Goal: Transaction & Acquisition: Book appointment/travel/reservation

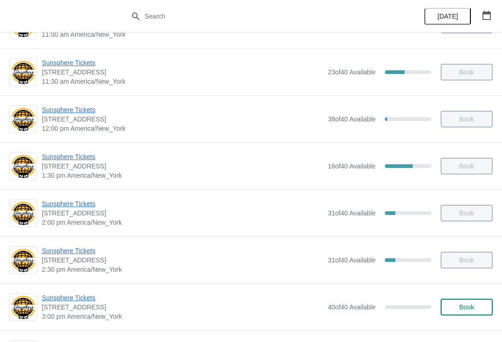
scroll to position [179, 0]
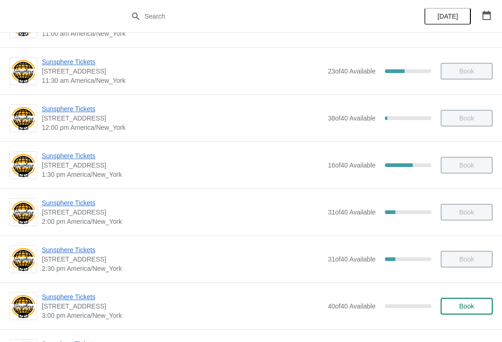
click at [464, 308] on span "Book" at bounding box center [466, 305] width 15 height 7
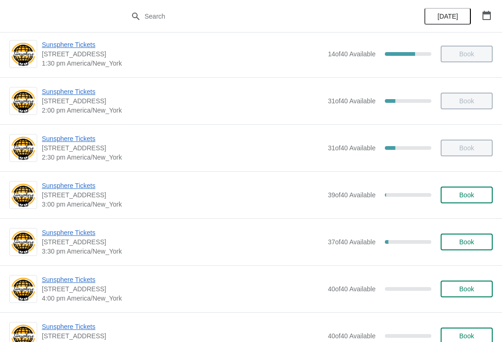
scroll to position [330, 0]
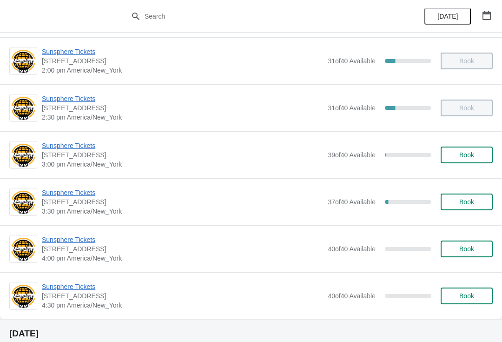
click at [87, 192] on span "Sunsphere Tickets" at bounding box center [182, 192] width 281 height 9
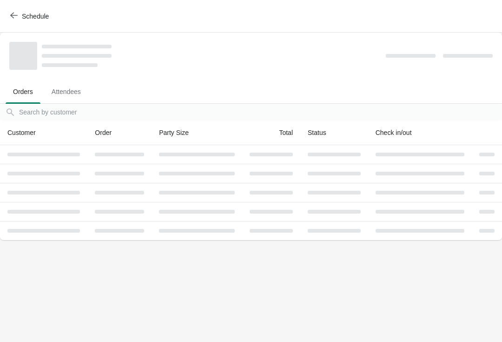
scroll to position [0, 0]
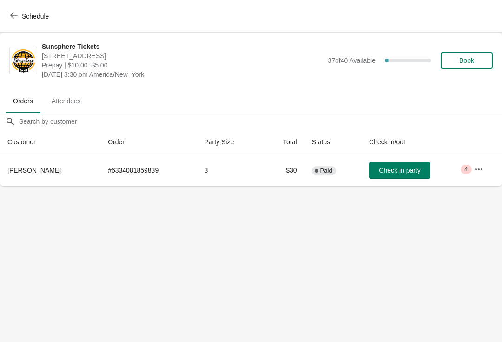
click at [404, 174] on button "Check in party" at bounding box center [399, 170] width 61 height 17
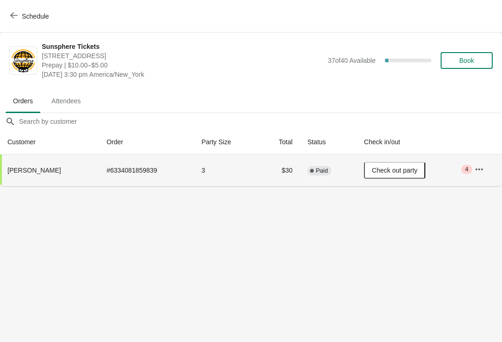
click at [37, 8] on button "Schedule" at bounding box center [31, 16] width 52 height 17
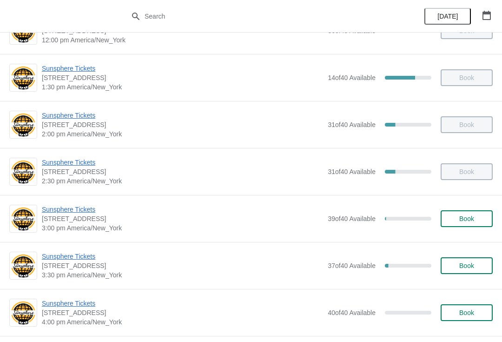
scroll to position [267, 0]
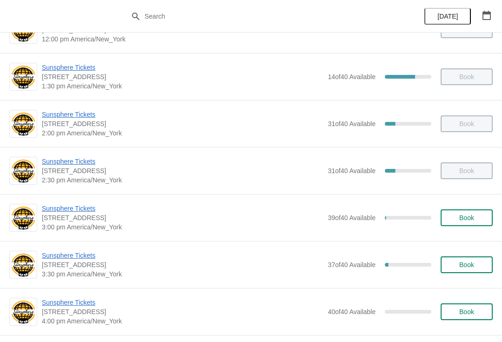
click at [467, 219] on span "Book" at bounding box center [466, 217] width 15 height 7
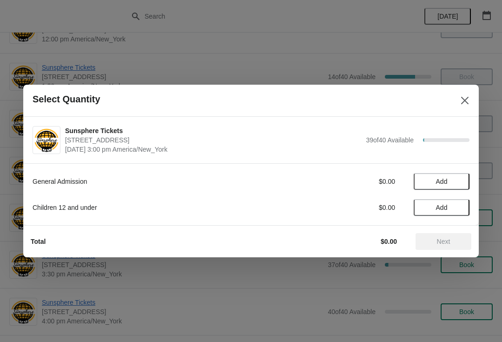
click at [451, 181] on span "Add" at bounding box center [441, 181] width 39 height 7
click at [466, 180] on div "1" at bounding box center [442, 182] width 56 height 10
click at [459, 179] on icon at bounding box center [458, 182] width 10 height 10
click at [444, 235] on button "Next" at bounding box center [444, 241] width 56 height 17
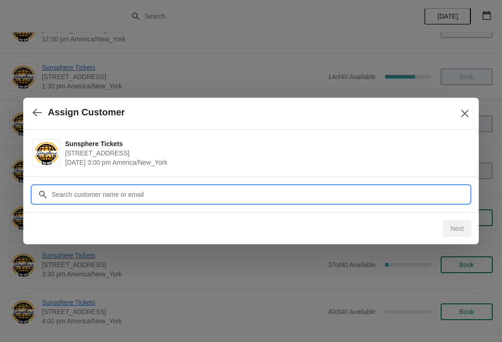
click at [405, 196] on input "Customer" at bounding box center [260, 194] width 418 height 17
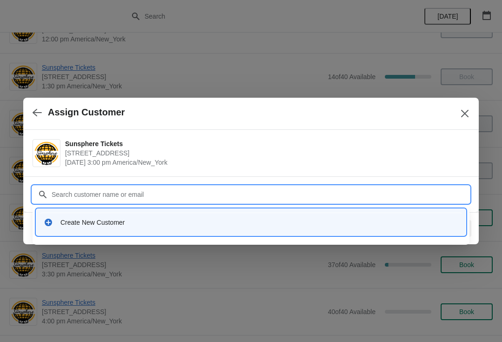
click at [172, 224] on div "Create New Customer" at bounding box center [259, 222] width 398 height 9
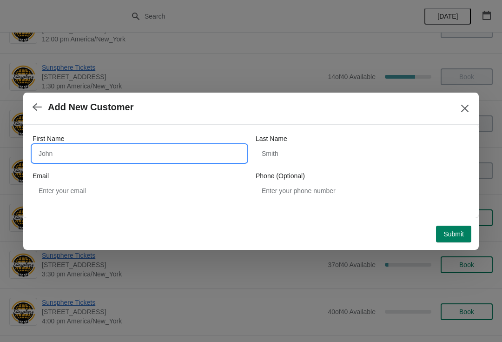
click at [125, 150] on input "First Name" at bounding box center [140, 153] width 214 height 17
type input "W"
click at [447, 226] on button "Submit" at bounding box center [453, 233] width 35 height 17
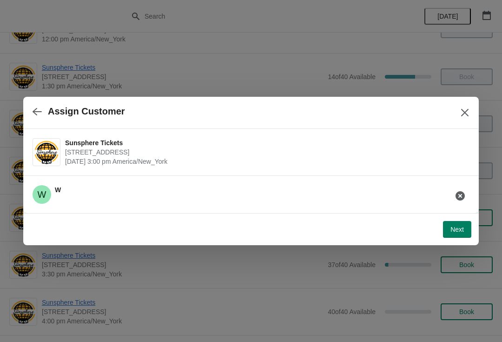
click at [461, 224] on button "Next" at bounding box center [457, 229] width 28 height 17
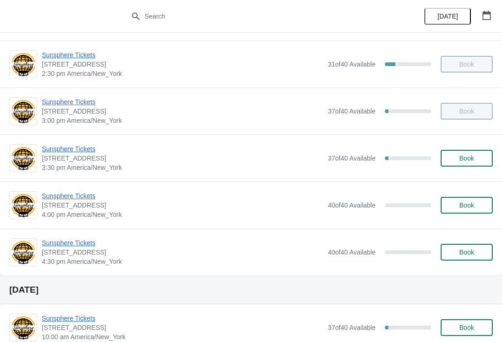
scroll to position [385, 0]
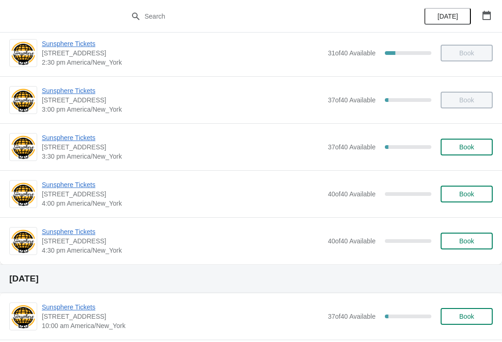
click at [466, 149] on span "Book" at bounding box center [466, 146] width 15 height 7
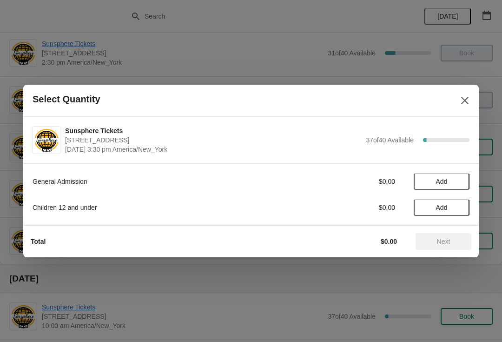
click at [460, 173] on button "Add" at bounding box center [442, 181] width 56 height 17
click at [462, 179] on icon at bounding box center [458, 182] width 10 height 10
click at [462, 182] on icon at bounding box center [458, 182] width 10 height 10
click at [440, 228] on div "Total $30.00 Next" at bounding box center [247, 237] width 448 height 24
click at [424, 243] on span "Next" at bounding box center [443, 241] width 41 height 7
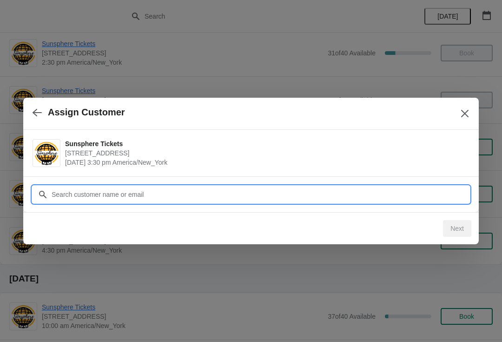
click at [390, 195] on input "Customer" at bounding box center [260, 194] width 418 height 17
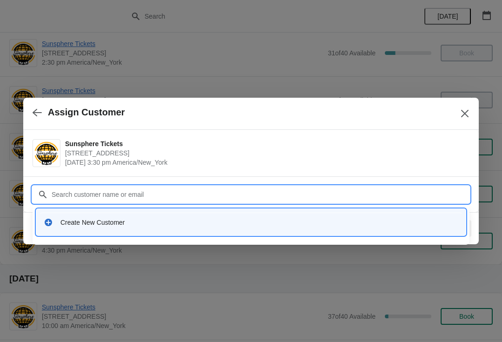
click at [153, 218] on div "Create New Customer" at bounding box center [259, 222] width 398 height 9
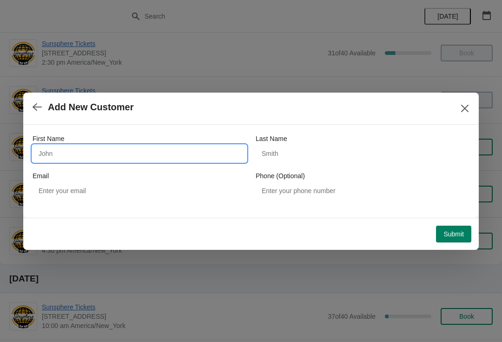
click at [88, 149] on input "First Name" at bounding box center [140, 153] width 214 height 17
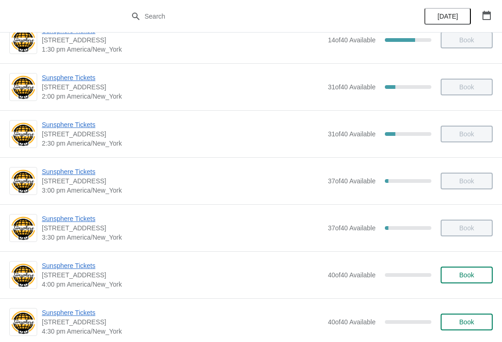
scroll to position [314, 0]
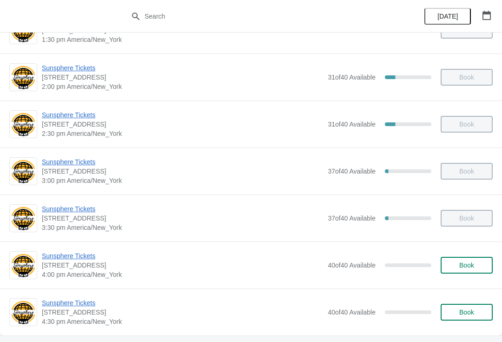
click at [456, 272] on button "Book" at bounding box center [467, 265] width 52 height 17
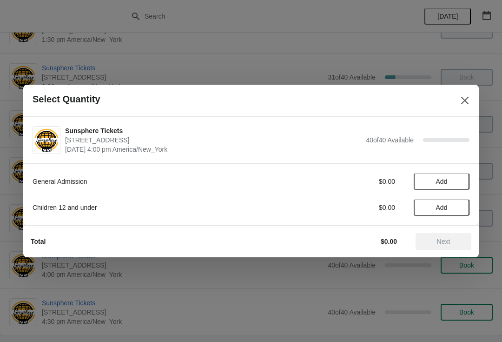
click at [461, 183] on span "Add" at bounding box center [441, 181] width 39 height 7
click at [460, 181] on icon at bounding box center [458, 182] width 10 height 10
click at [457, 181] on icon at bounding box center [457, 181] width 3 height 3
click at [458, 201] on button "Add" at bounding box center [442, 207] width 56 height 17
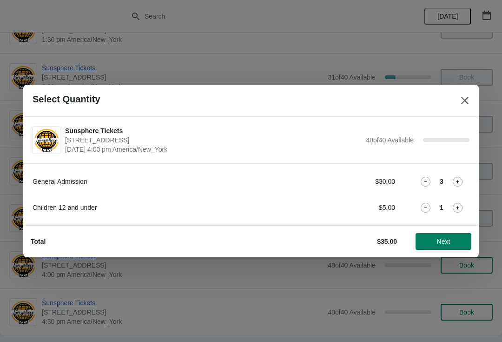
click at [459, 206] on icon at bounding box center [458, 208] width 10 height 10
click at [451, 241] on span "Next" at bounding box center [443, 241] width 41 height 7
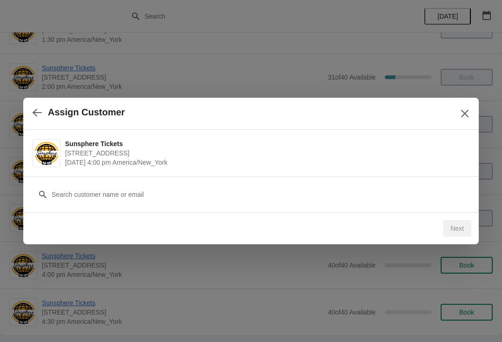
click at [418, 183] on div "Customer" at bounding box center [251, 190] width 437 height 26
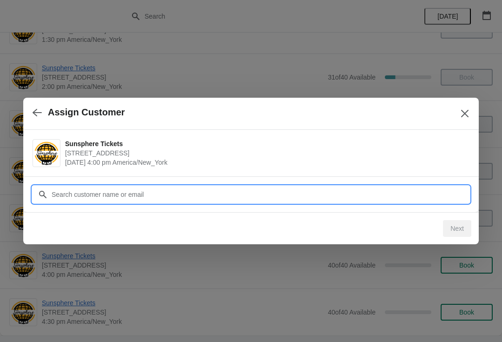
click at [135, 191] on input "Customer" at bounding box center [260, 194] width 418 height 17
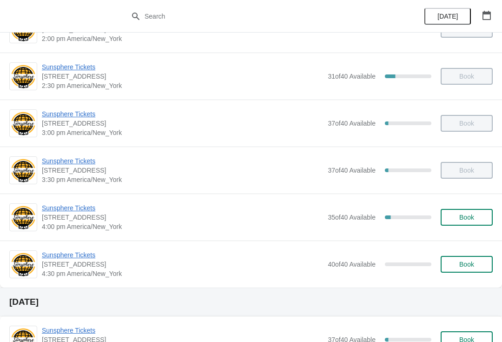
scroll to position [371, 0]
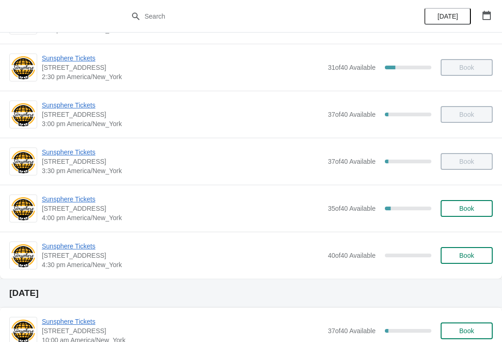
click at [476, 211] on span "Book" at bounding box center [466, 208] width 35 height 7
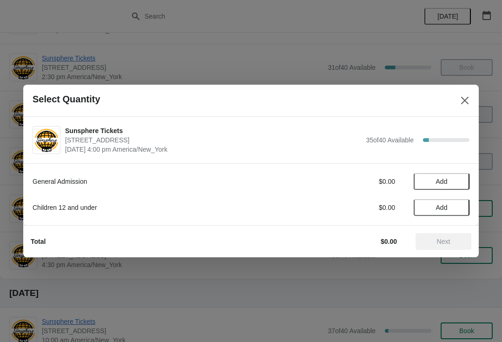
click at [468, 95] on button "Close" at bounding box center [465, 100] width 17 height 17
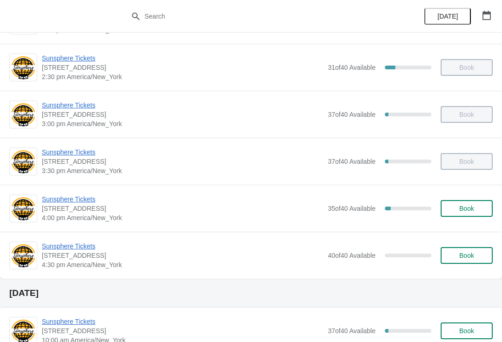
click at [460, 257] on span "Book" at bounding box center [466, 255] width 15 height 7
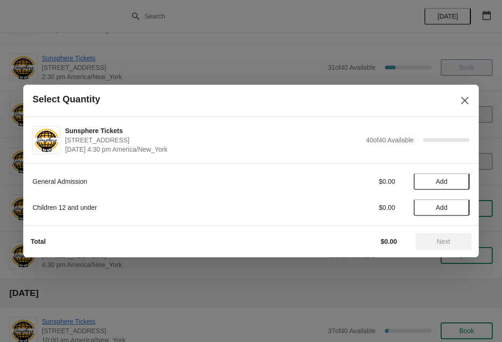
click at [458, 188] on button "Add" at bounding box center [442, 181] width 56 height 17
click at [454, 184] on icon at bounding box center [458, 182] width 10 height 10
click at [459, 182] on icon at bounding box center [458, 182] width 10 height 10
click at [455, 183] on icon at bounding box center [458, 182] width 10 height 10
click at [447, 242] on span "Next" at bounding box center [443, 241] width 13 height 7
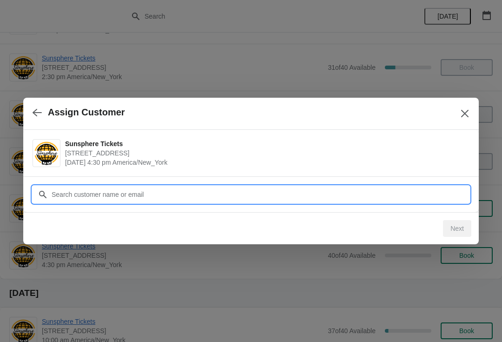
click at [398, 196] on input "Customer" at bounding box center [260, 194] width 418 height 17
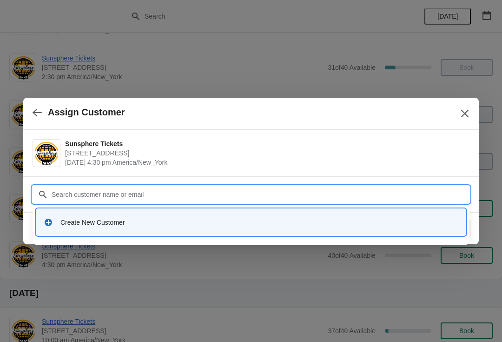
click at [198, 222] on div "Create New Customer" at bounding box center [259, 222] width 398 height 9
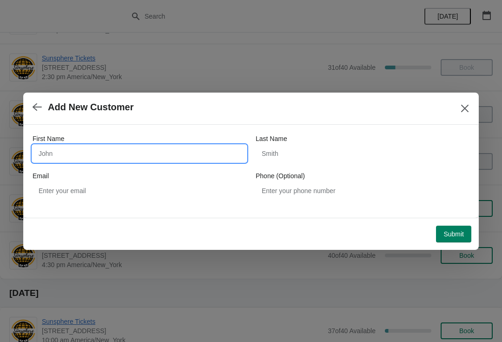
click at [125, 148] on input "First Name" at bounding box center [140, 153] width 214 height 17
type input "W"
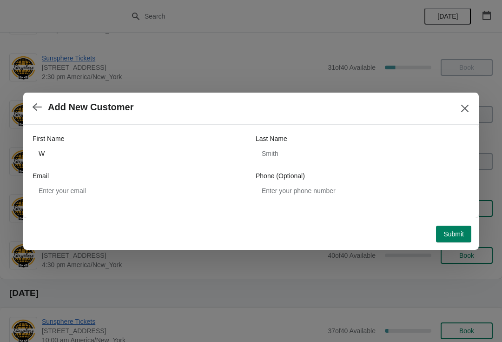
click at [460, 239] on button "Submit" at bounding box center [453, 233] width 35 height 17
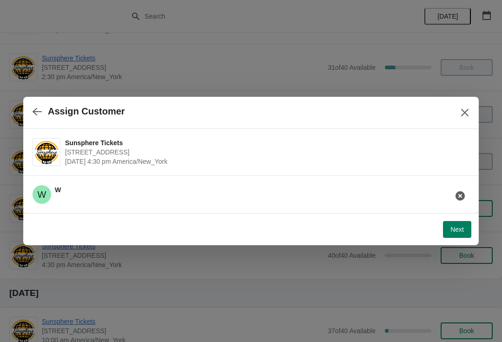
click at [454, 226] on span "Next" at bounding box center [457, 228] width 13 height 7
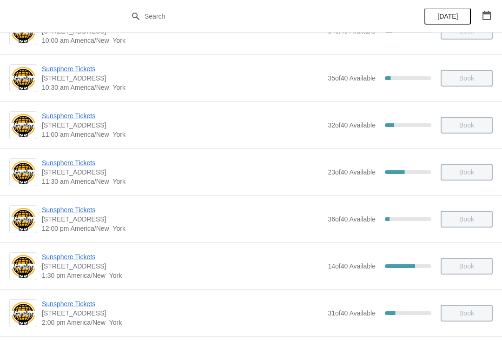
scroll to position [179, 0]
